Goal: Task Accomplishment & Management: Manage account settings

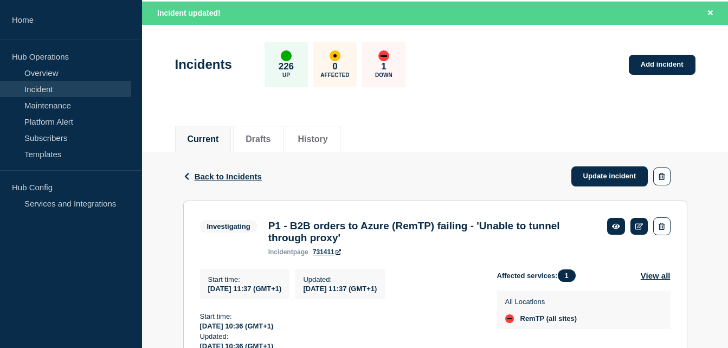
scroll to position [33, 0]
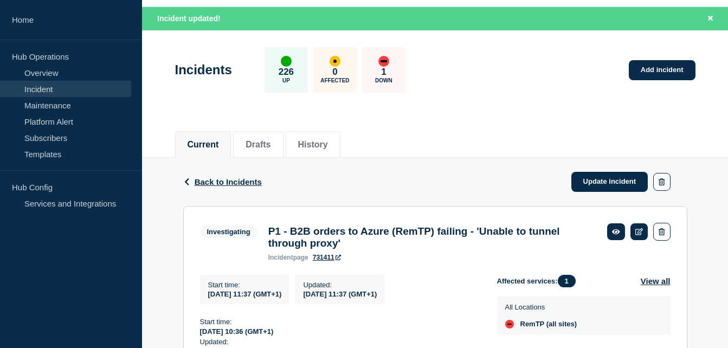
click at [55, 89] on link "Incident" at bounding box center [65, 89] width 131 height 16
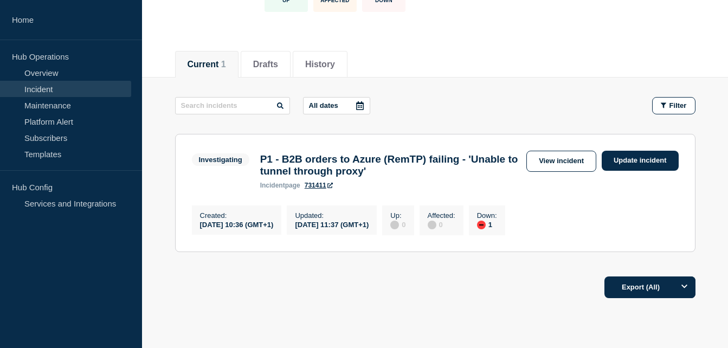
scroll to position [108, 0]
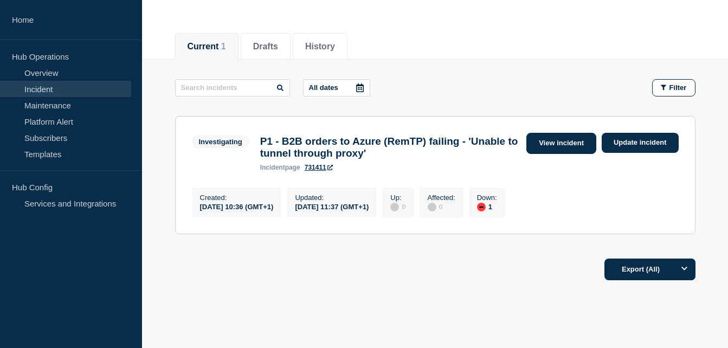
click at [566, 145] on link "View incident" at bounding box center [561, 143] width 70 height 21
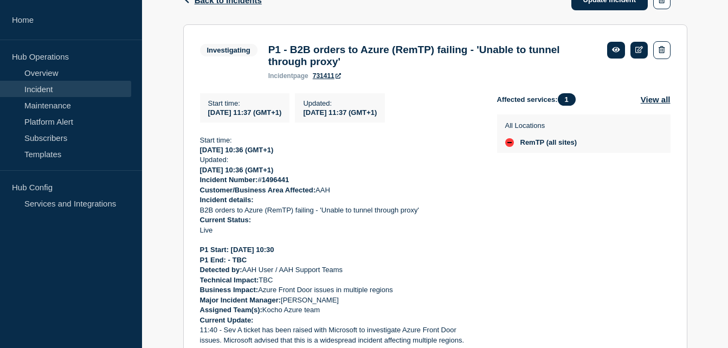
scroll to position [141, 0]
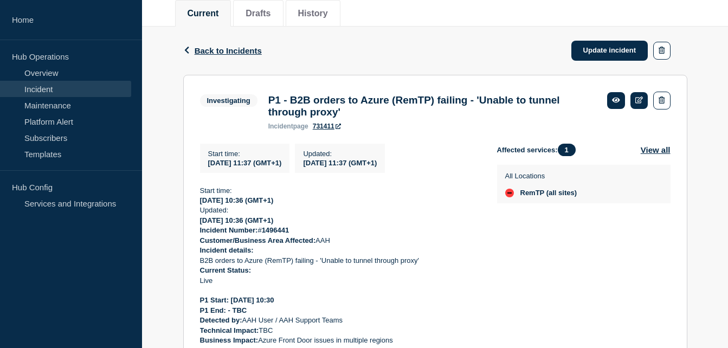
drag, startPoint x: 294, startPoint y: 276, endPoint x: 199, endPoint y: 200, distance: 122.2
click at [199, 200] on section "Investigating P1 - B2B orders to Azure (RemTP) failing - 'Unable to tunnel thro…" at bounding box center [435, 274] width 504 height 398
drag, startPoint x: 199, startPoint y: 200, endPoint x: 208, endPoint y: 201, distance: 9.2
copy div "Start time: [DATE] 10:36 (GMT+1) Updated: [DATE] 10:36 (GMT+1) Incident Number:…"
click at [405, 223] on p "[DATE] 10:36 (GMT+1)" at bounding box center [340, 221] width 280 height 10
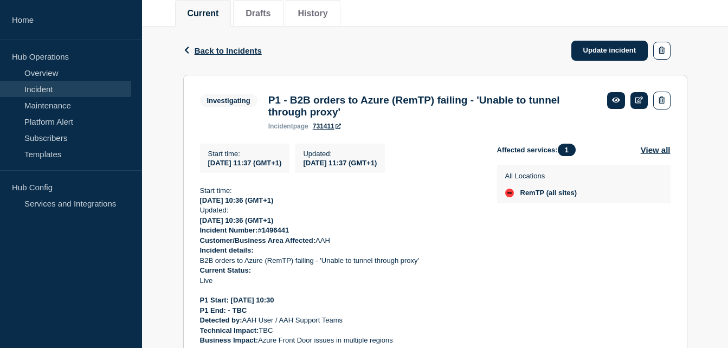
click at [259, 224] on strong "[DATE] 10:36 (GMT+1)" at bounding box center [237, 220] width 74 height 8
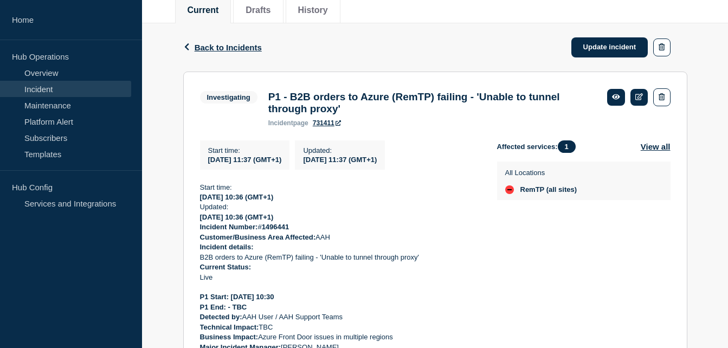
scroll to position [33, 0]
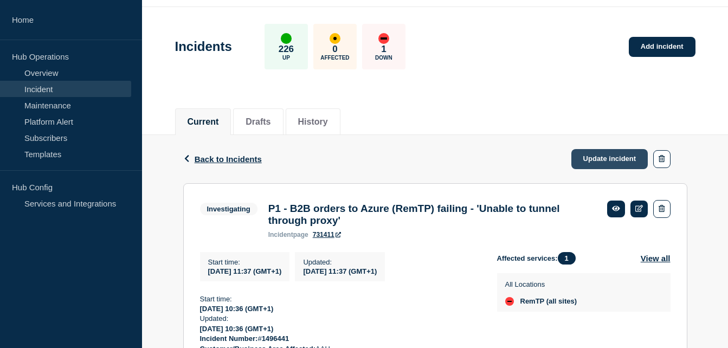
click at [612, 163] on link "Update incident" at bounding box center [609, 159] width 77 height 20
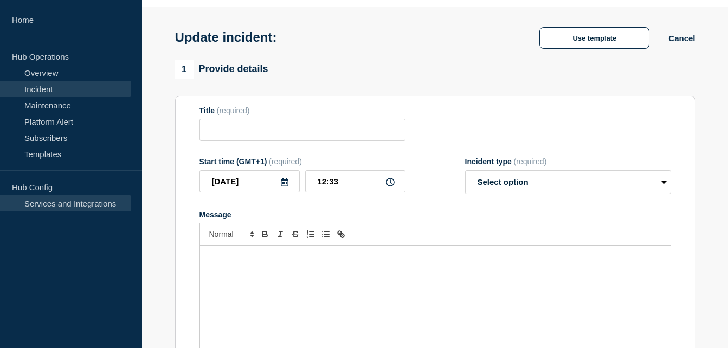
type input "P1 - B2B orders to Azure (RemTP) failing - 'Unable to tunnel through proxy'"
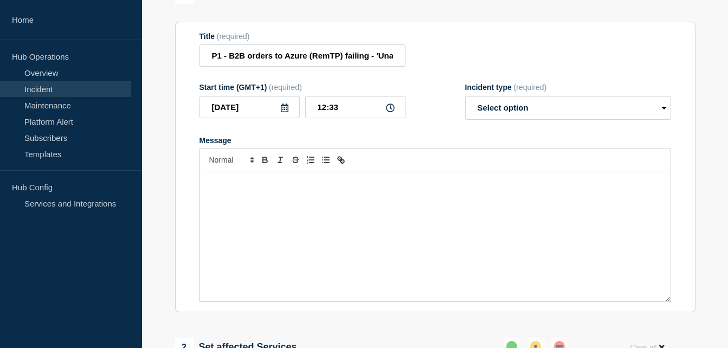
scroll to position [141, 0]
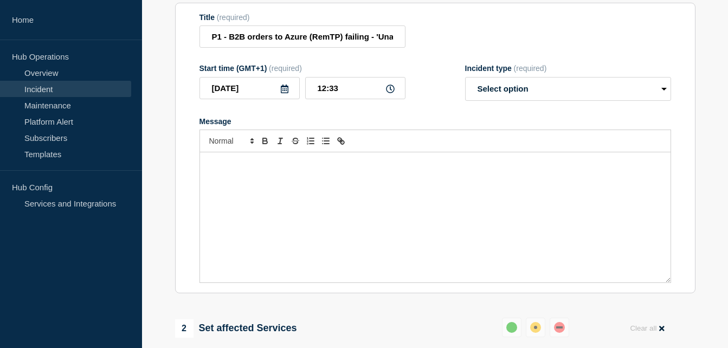
click at [231, 192] on div "Message" at bounding box center [435, 217] width 470 height 130
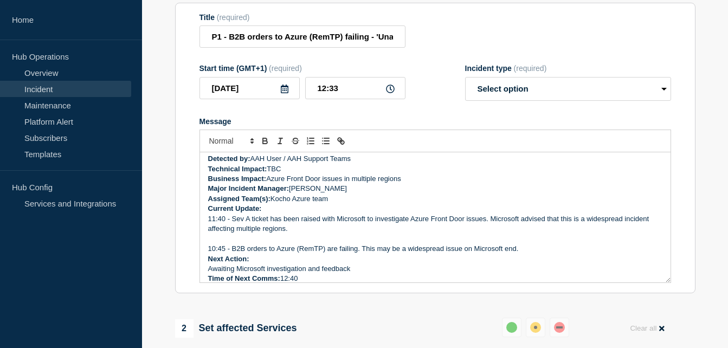
click at [269, 214] on p "Current Update:" at bounding box center [435, 209] width 454 height 10
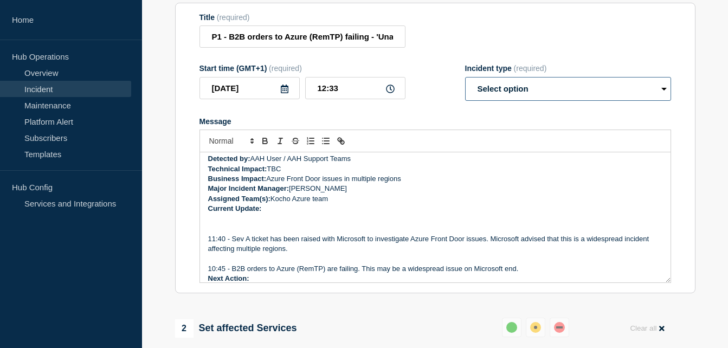
click at [554, 101] on select "Select option Investigating Identified Monitoring Resolved" at bounding box center [568, 89] width 206 height 24
select select "investigating"
click at [465, 100] on select "Select option Investigating Identified Monitoring Resolved" at bounding box center [568, 89] width 206 height 24
click at [427, 193] on p "Major Incident Manager: [PERSON_NAME]" at bounding box center [435, 189] width 454 height 10
click at [228, 224] on p "Message" at bounding box center [435, 219] width 454 height 10
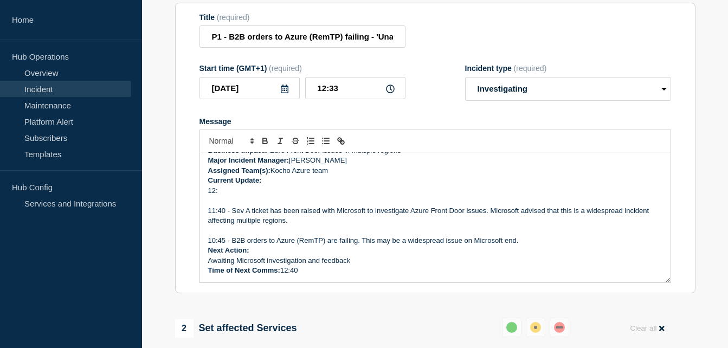
scroll to position [109, 0]
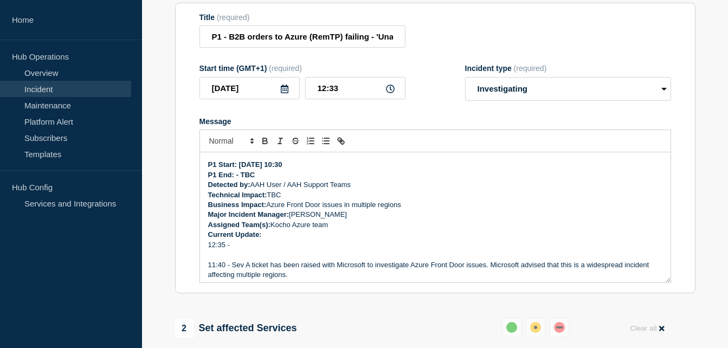
click at [274, 250] on p "12:35 -" at bounding box center [435, 245] width 454 height 10
click at [338, 250] on p "12:35 - Latest update from Microsoft:" at bounding box center [435, 245] width 454 height 10
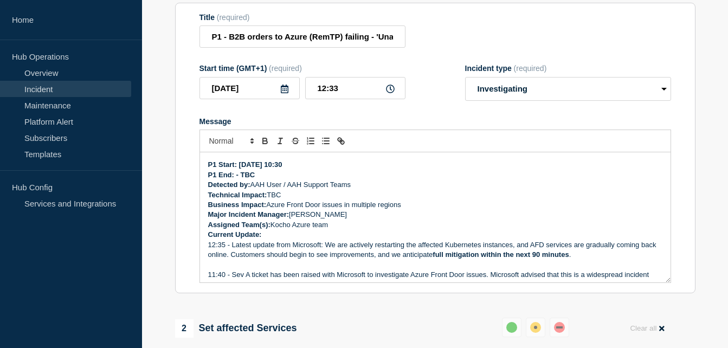
click at [327, 260] on p "12:35 - Latest update from Microsoft: We are actively restarting the affected K…" at bounding box center [435, 250] width 454 height 20
click at [602, 260] on p "12:35 - Latest update from Microsoft: "We are actively restarting the affected …" at bounding box center [435, 250] width 454 height 20
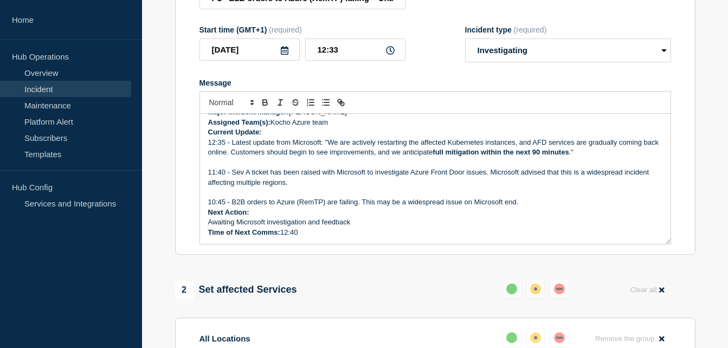
scroll to position [196, 0]
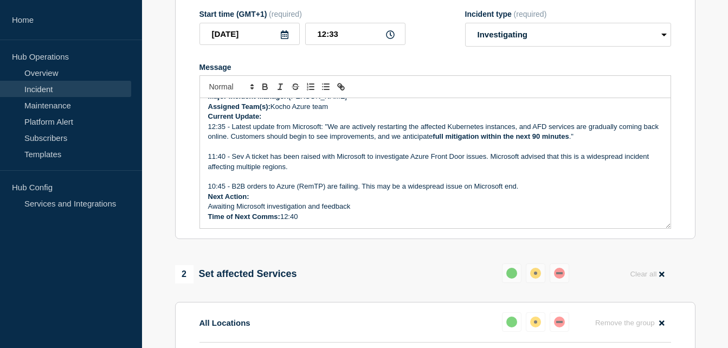
click at [309, 222] on p "Time of Next Comms: 12:40" at bounding box center [435, 217] width 454 height 10
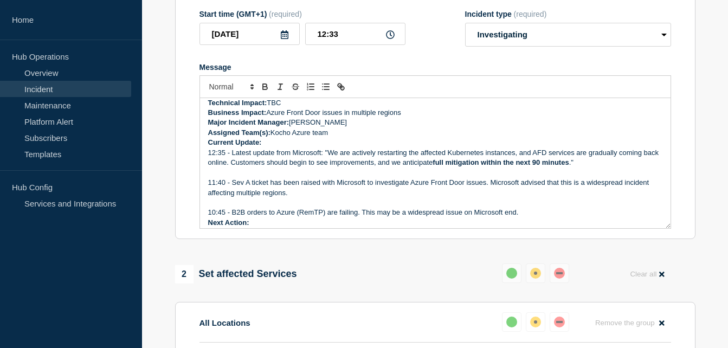
scroll to position [173, 0]
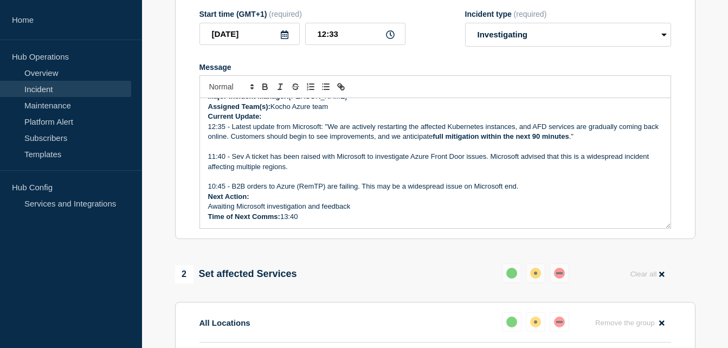
click at [298, 222] on p "Time of Next Comms: 13:40" at bounding box center [435, 217] width 454 height 10
click at [357, 211] on p "Awaiting Microsoft investigation and feedback" at bounding box center [435, 207] width 454 height 10
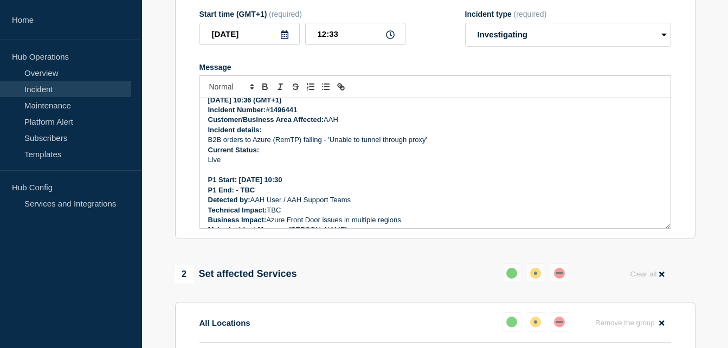
scroll to position [64, 0]
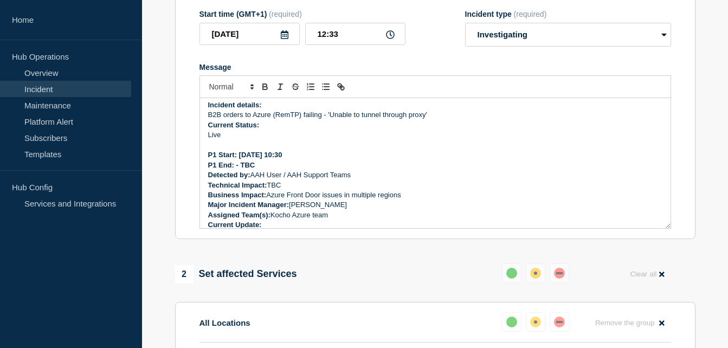
click at [273, 170] on p "P1 End: - TBC" at bounding box center [435, 165] width 454 height 10
click at [290, 190] on p "Technical Impact: TBC" at bounding box center [435, 185] width 454 height 10
click at [269, 190] on p "Technical Impact: monitoring systems detected a 30% capacity loss of Azure Fron…" at bounding box center [435, 185] width 454 height 10
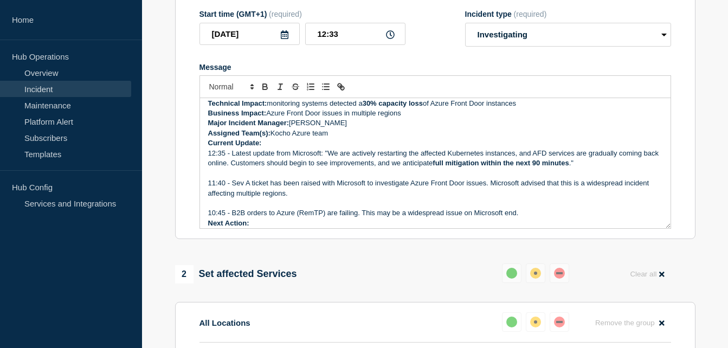
scroll to position [173, 0]
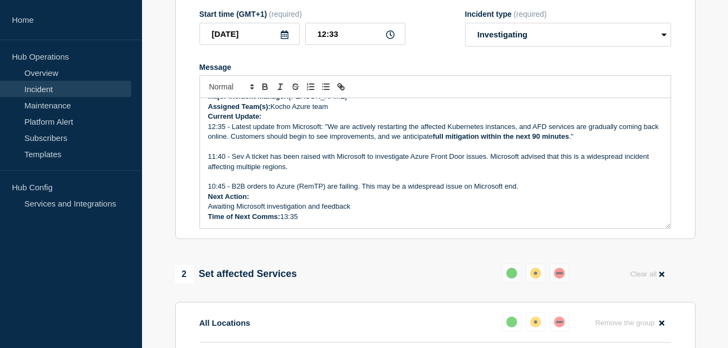
click at [311, 142] on p "12:35 - Latest update from Microsoft: "We are actively restarting the affected …" at bounding box center [435, 132] width 454 height 20
copy p "Microsoft"
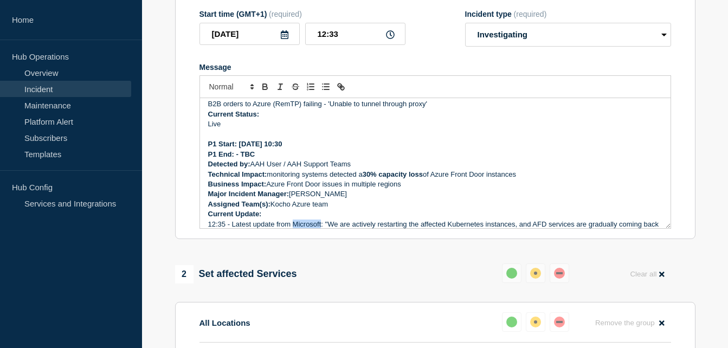
scroll to position [64, 0]
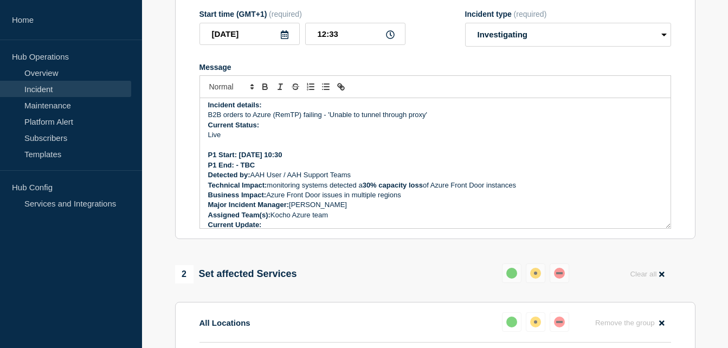
click at [267, 189] on strong "Technical Impact:" at bounding box center [237, 185] width 59 height 8
click at [572, 190] on p "Technical Impact: Microsoft's monitoring systems detected a 30% capacity loss o…" at bounding box center [435, 185] width 454 height 10
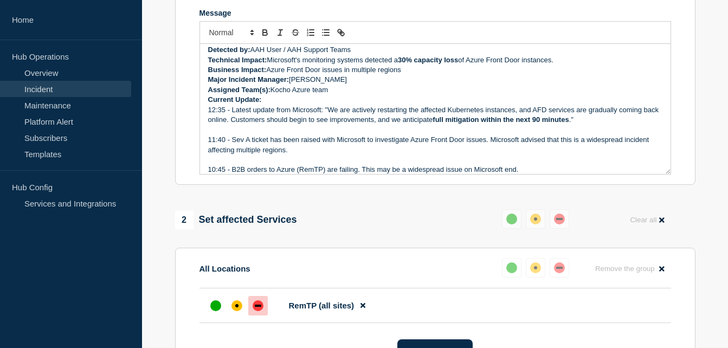
scroll to position [119, 0]
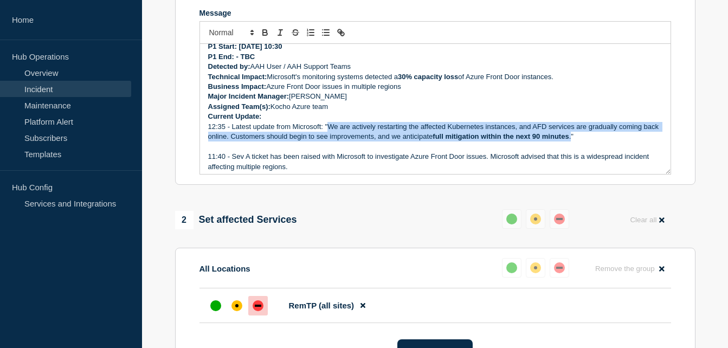
drag, startPoint x: 590, startPoint y: 159, endPoint x: 329, endPoint y: 151, distance: 260.8
click at [329, 142] on p "12:35 - Latest update from Microsoft: "We are actively restarting the affected …" at bounding box center [435, 132] width 454 height 20
click at [447, 140] on em "We are actively restarting the affected Kubernetes instances, and AFD services …" at bounding box center [434, 131] width 453 height 18
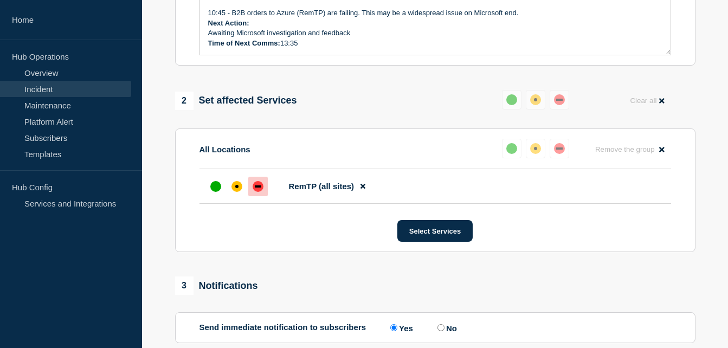
scroll to position [412, 0]
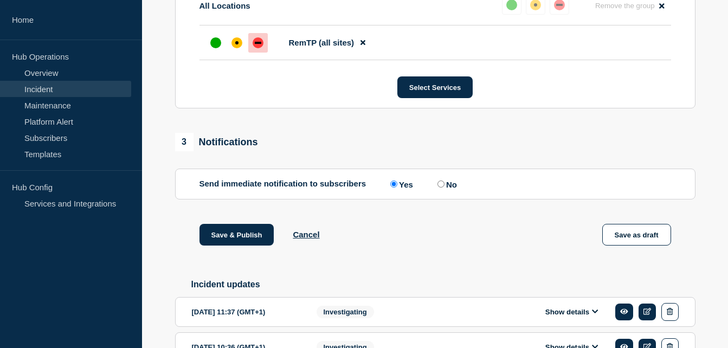
scroll to position [521, 0]
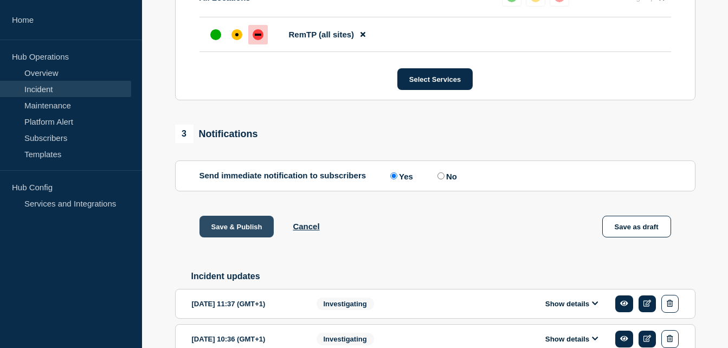
click at [248, 237] on button "Save & Publish" at bounding box center [236, 227] width 75 height 22
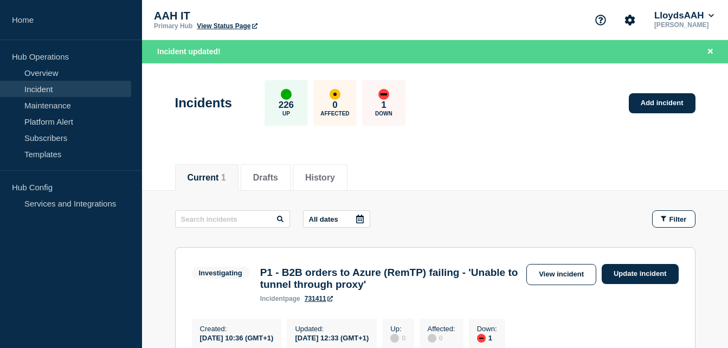
click at [406, 211] on div "All dates Filter" at bounding box center [435, 218] width 520 height 17
click at [537, 154] on div "Current 1 Drafts History" at bounding box center [435, 171] width 520 height 37
